Goal: Information Seeking & Learning: Learn about a topic

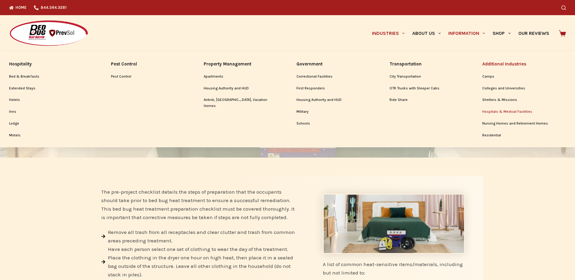
click at [496, 111] on link "Hospitals & Medical Facilities" at bounding box center [524, 112] width 84 height 12
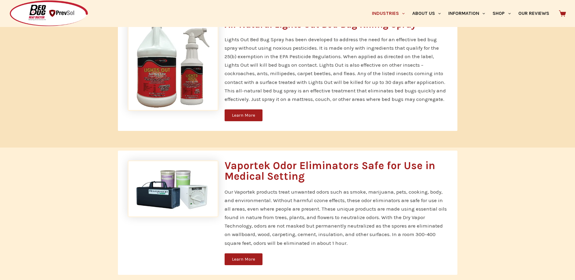
scroll to position [757, 0]
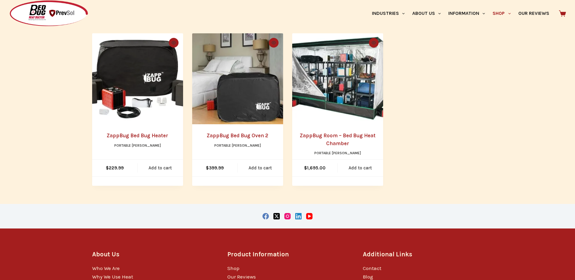
scroll to position [121, 0]
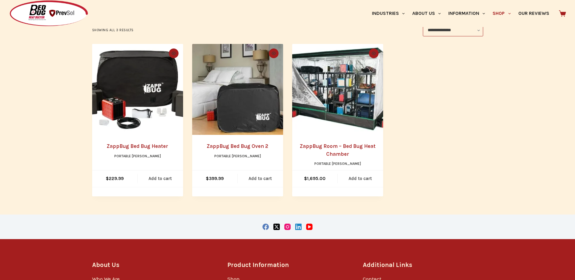
click at [334, 152] on link "ZappBug Room – Bed Bug Heat Chamber" at bounding box center [338, 150] width 76 height 14
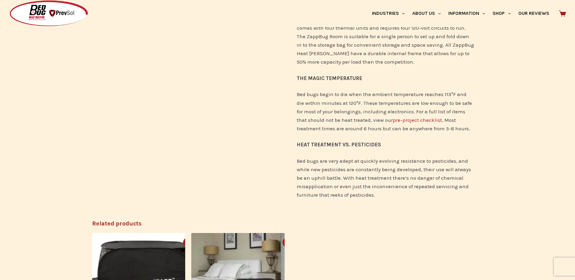
scroll to position [273, 0]
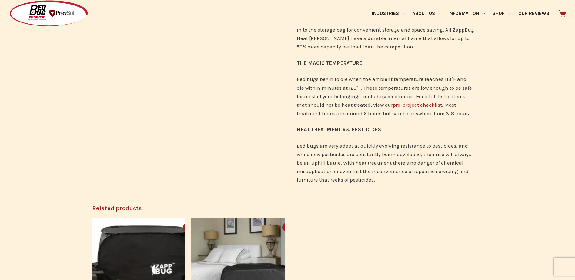
click at [393, 106] on link "pre-project checklist" at bounding box center [417, 105] width 49 height 6
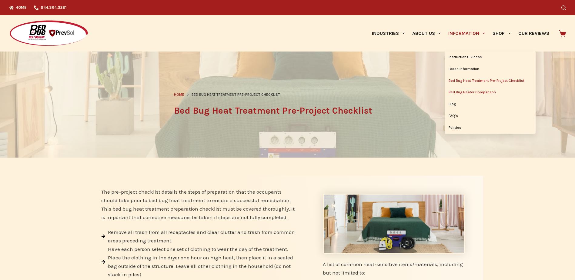
click at [458, 90] on link "Bed Bug Heater Comparison" at bounding box center [489, 93] width 91 height 12
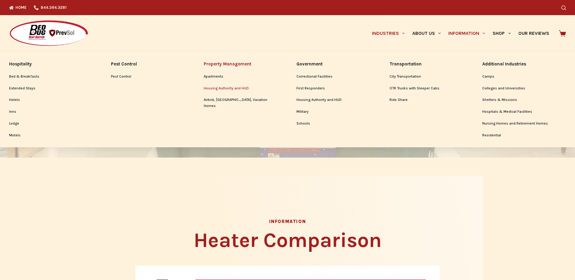
click at [222, 90] on link "Housing Authority and HUD" at bounding box center [241, 89] width 74 height 12
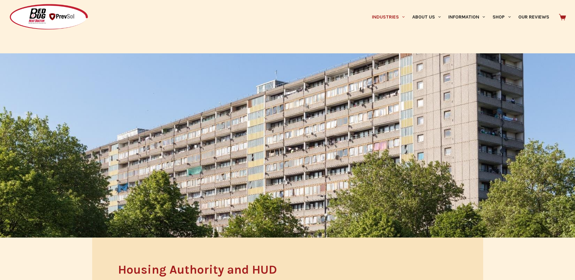
scroll to position [61, 0]
